Goal: Task Accomplishment & Management: Manage account settings

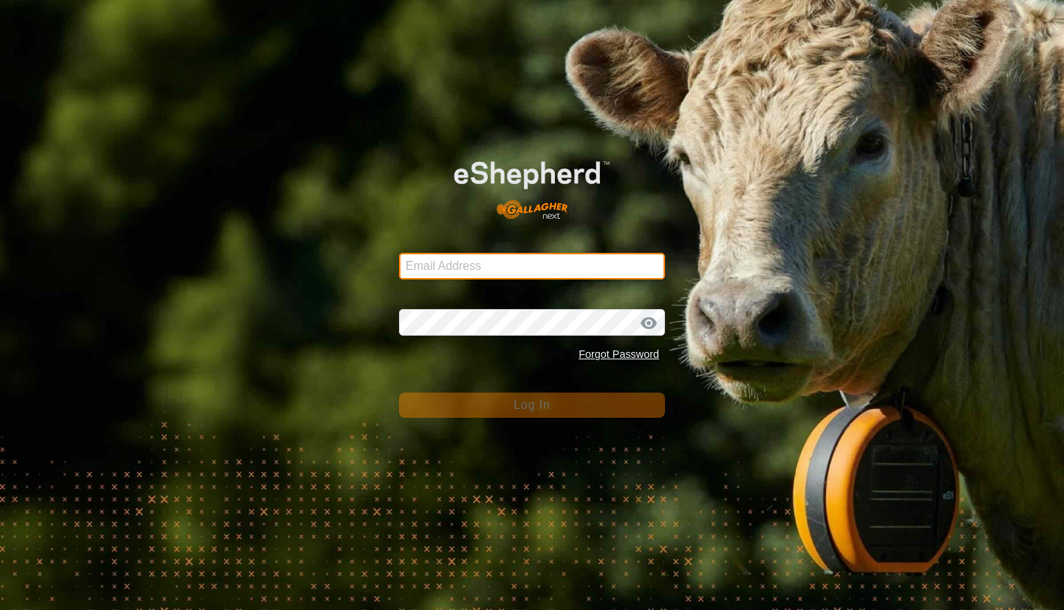
type input "[PERSON_NAME][EMAIL_ADDRESS][DOMAIN_NAME]"
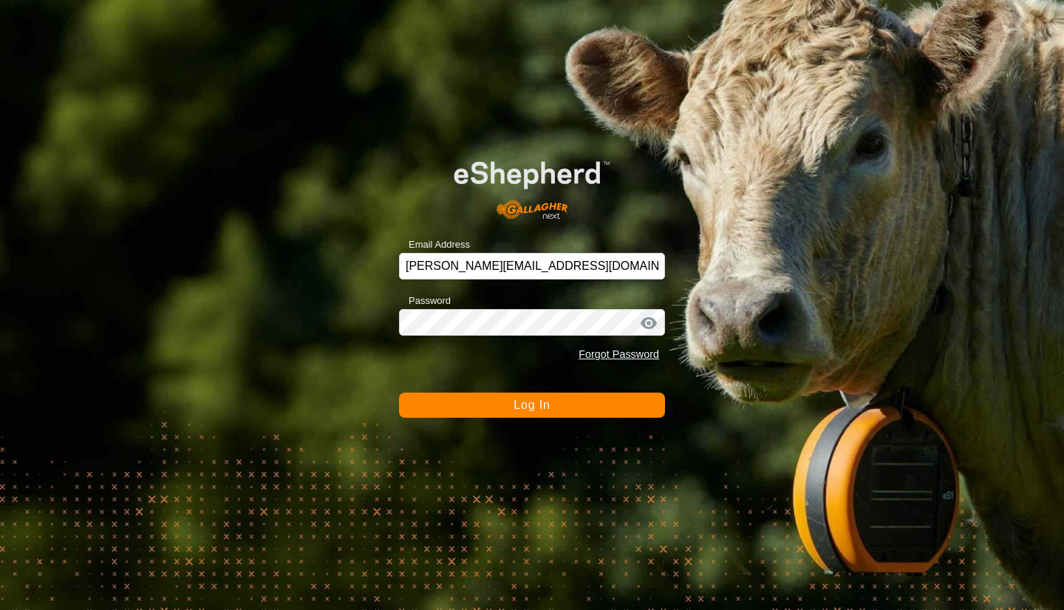
click at [529, 407] on span "Log In" at bounding box center [532, 404] width 36 height 13
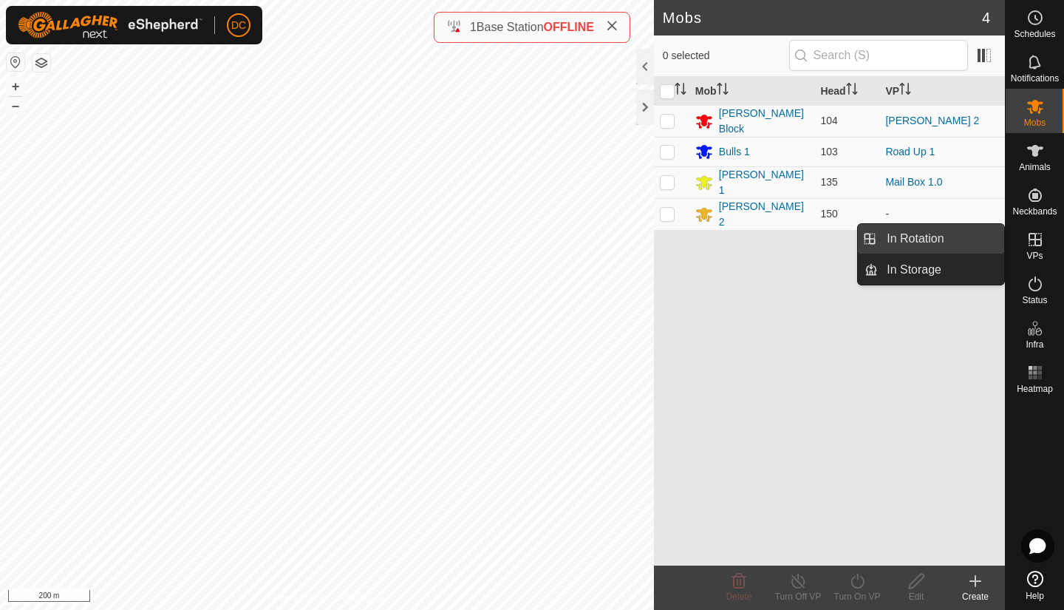
click at [920, 241] on link "In Rotation" at bounding box center [941, 239] width 126 height 30
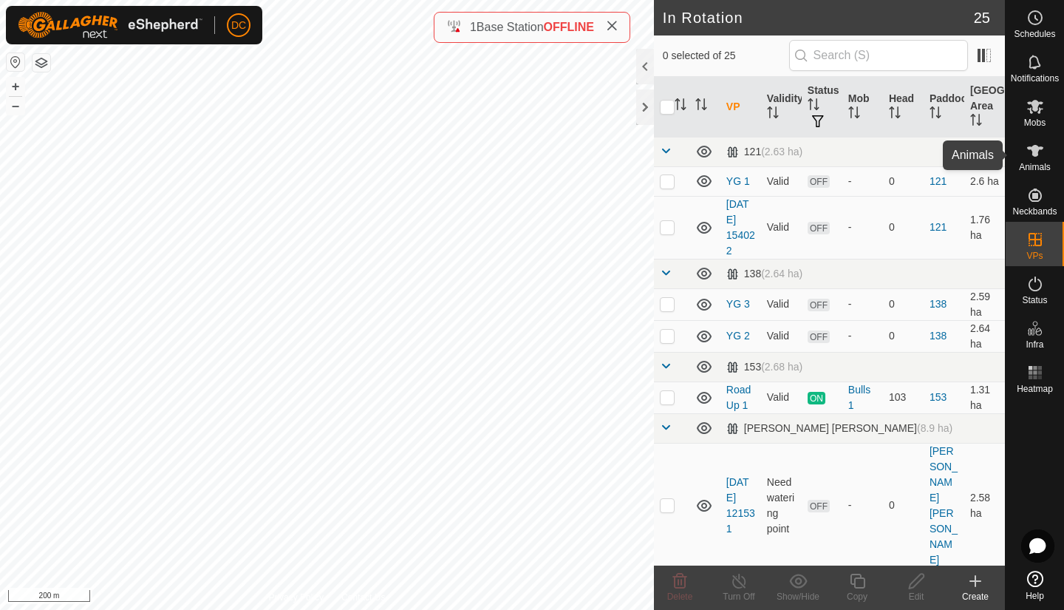
click at [1029, 146] on icon at bounding box center [1036, 151] width 18 height 18
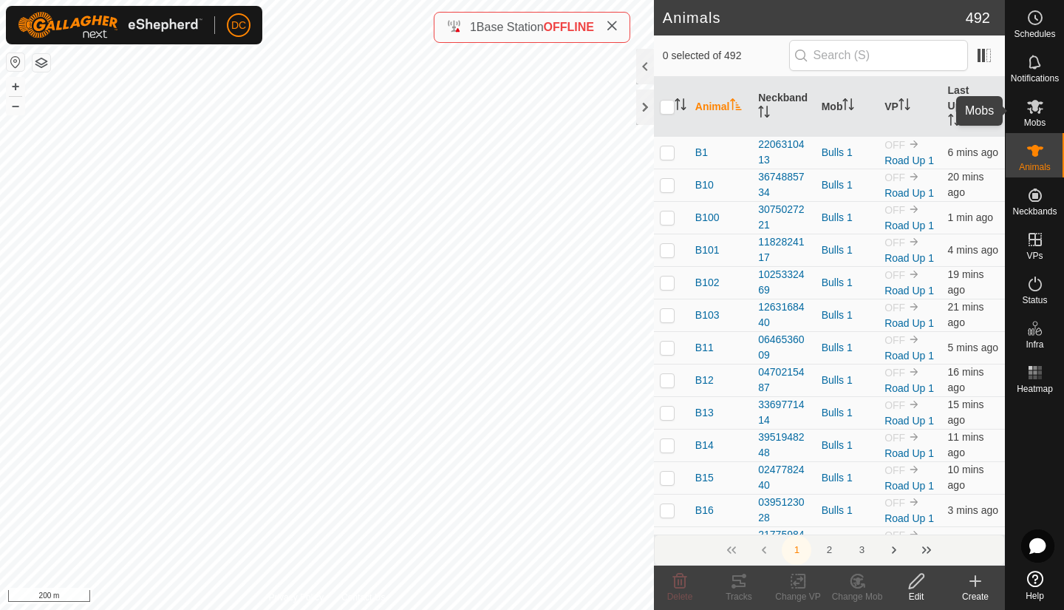
click at [1029, 120] on span "Mobs" at bounding box center [1035, 122] width 21 height 9
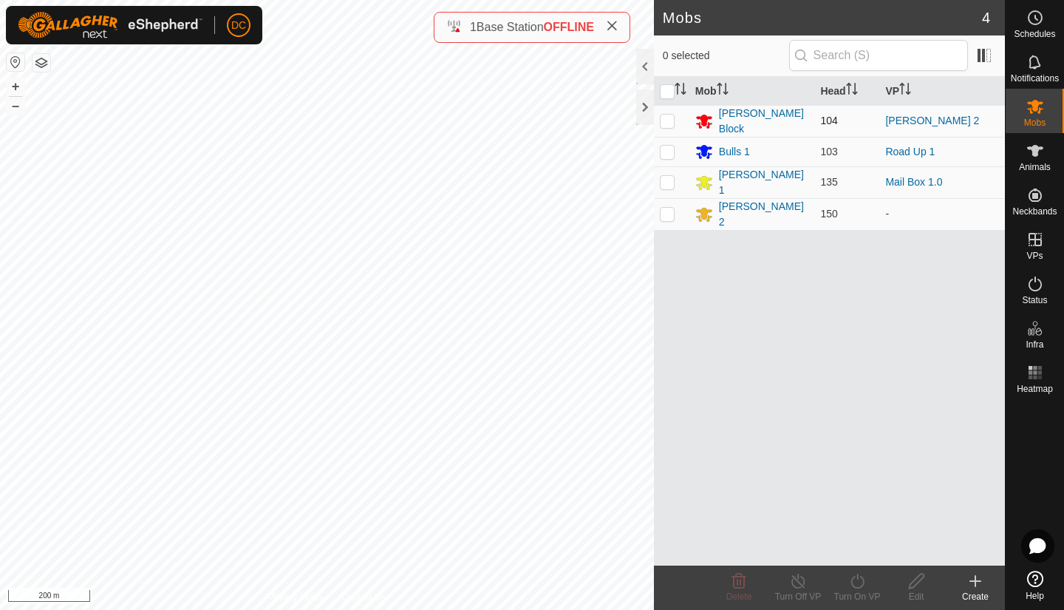
click at [667, 120] on p-checkbox at bounding box center [667, 121] width 15 height 12
click at [667, 121] on p-checkbox at bounding box center [667, 121] width 15 height 12
checkbox input "false"
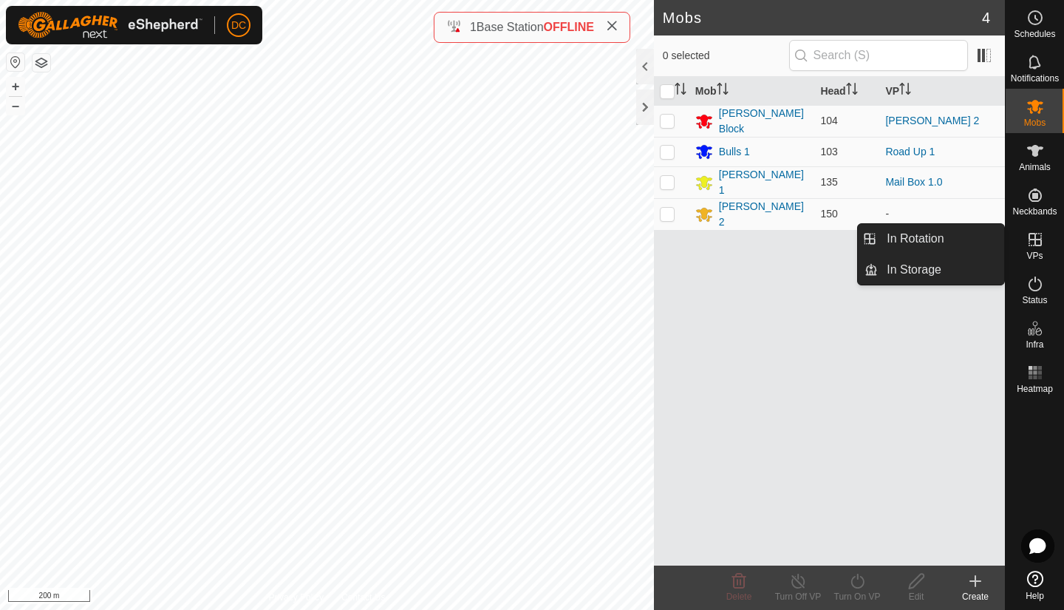
click at [1032, 250] on es-virtualpaddocks-svg-icon at bounding box center [1035, 240] width 27 height 24
click at [928, 237] on link "In Rotation" at bounding box center [941, 239] width 126 height 30
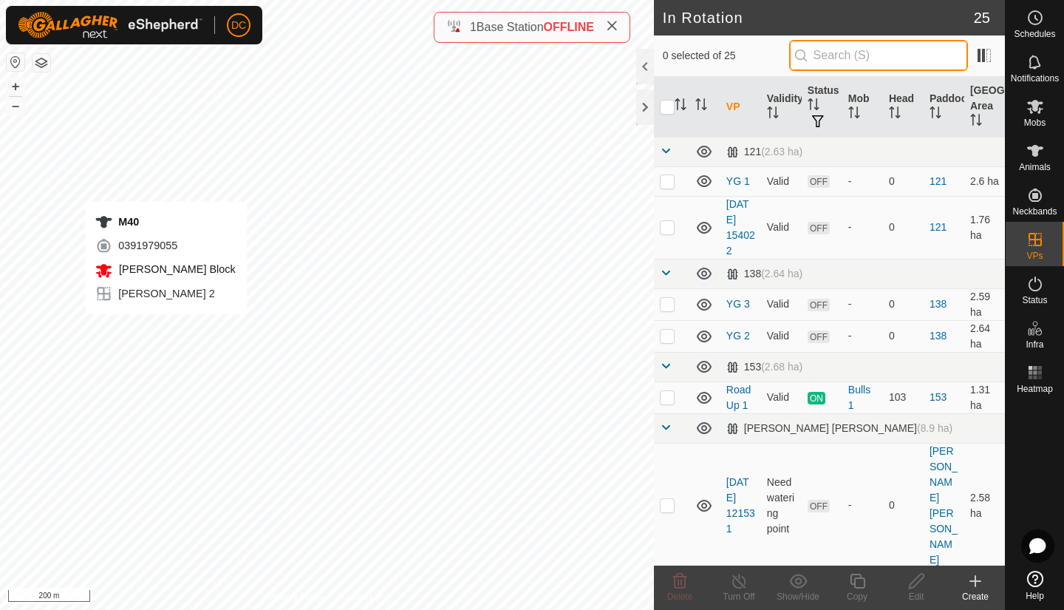
click at [871, 61] on input "text" at bounding box center [878, 55] width 179 height 31
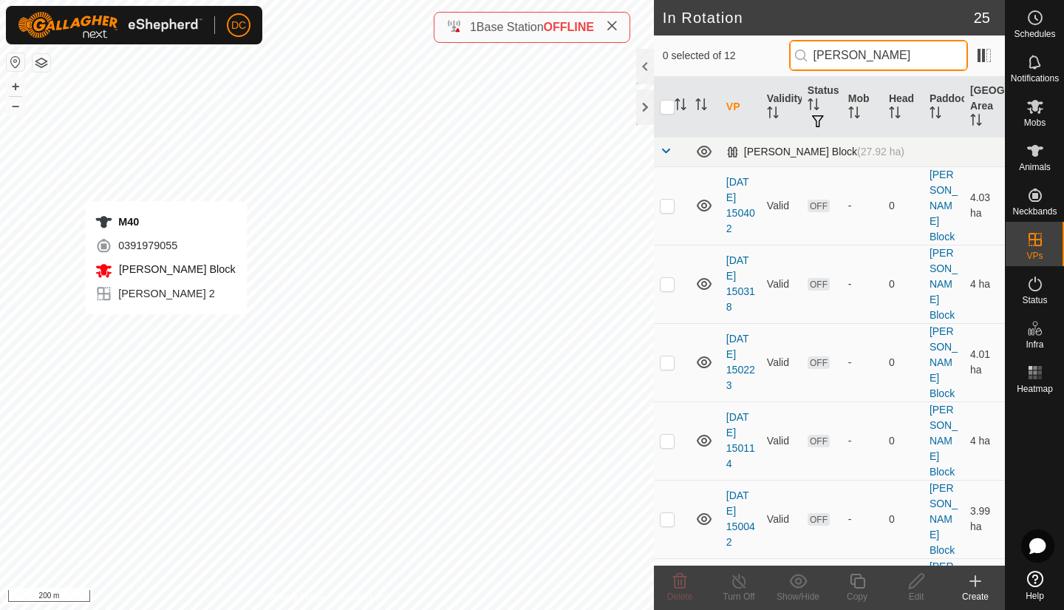
type input "[PERSON_NAME]"
click at [772, 149] on div "[PERSON_NAME] Block (27.92 ha)" at bounding box center [816, 152] width 178 height 13
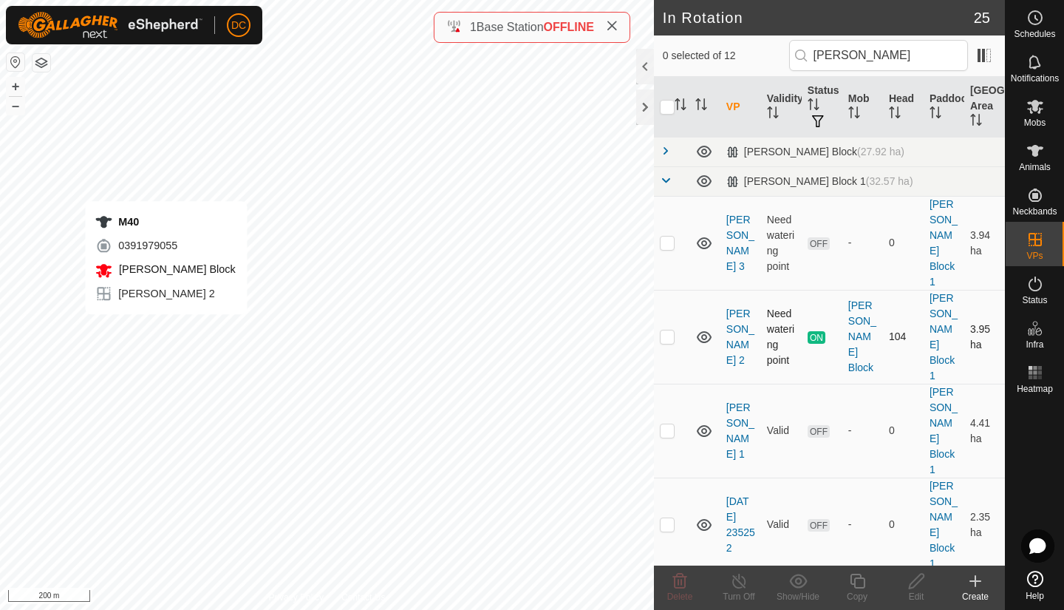
click at [718, 290] on td at bounding box center [705, 337] width 31 height 94
click at [738, 308] on link "[PERSON_NAME] 2" at bounding box center [741, 337] width 28 height 58
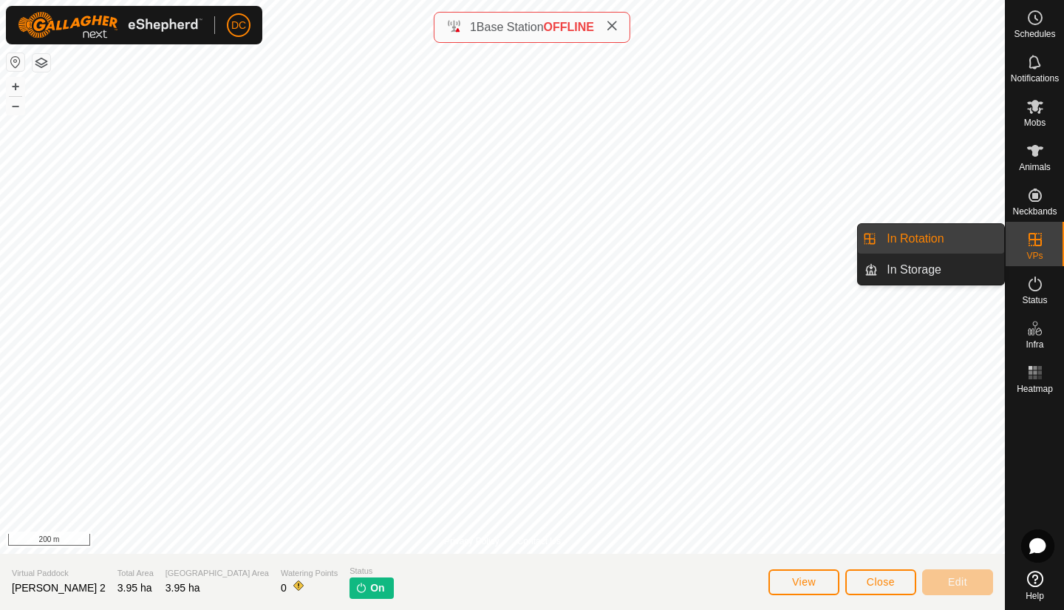
click at [928, 242] on link "In Rotation" at bounding box center [941, 239] width 126 height 30
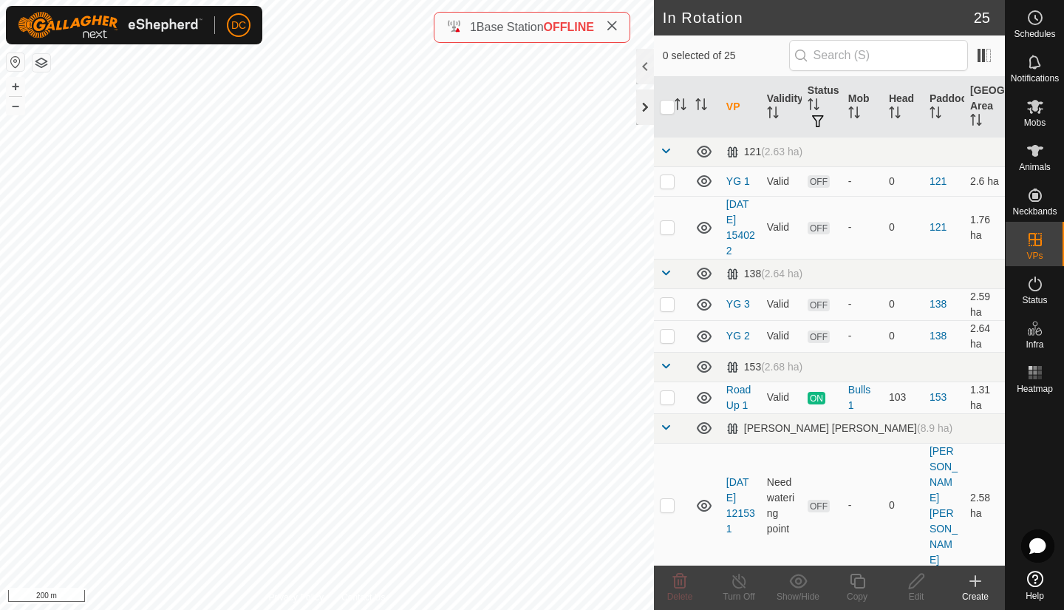
click at [649, 115] on div at bounding box center [645, 106] width 18 height 35
